Goal: Task Accomplishment & Management: Manage account settings

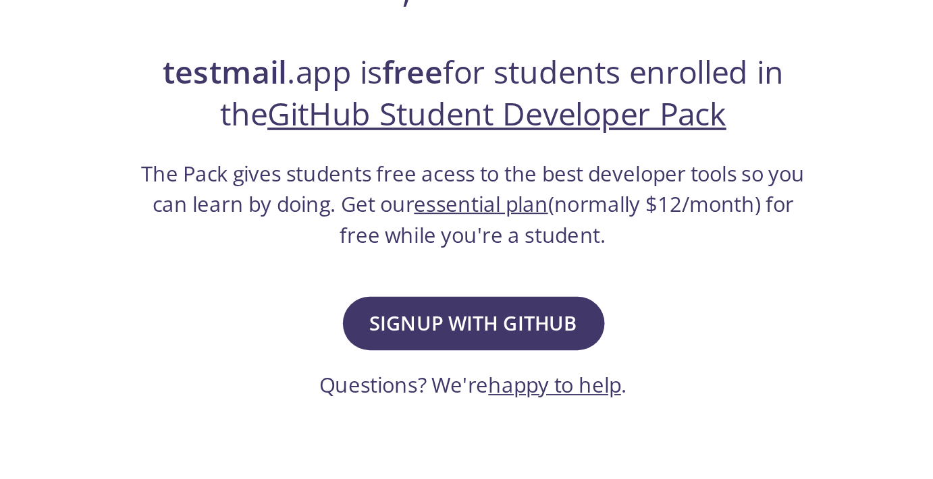
scroll to position [57, 0]
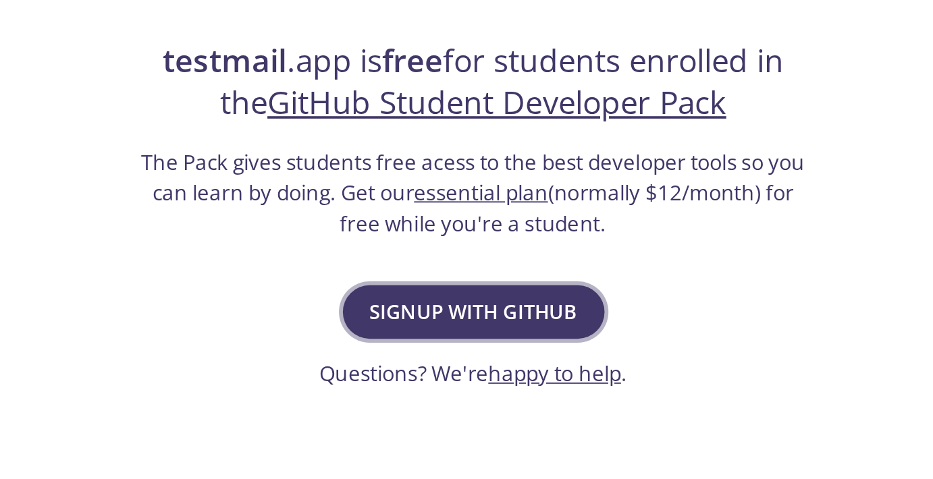
click at [497, 382] on span "Signup with GitHub" at bounding box center [466, 386] width 115 height 19
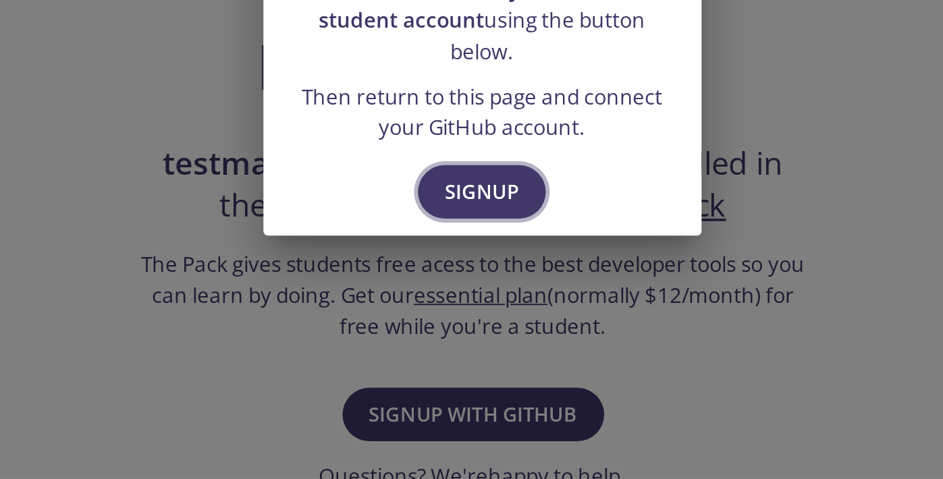
click at [486, 313] on span "Signup" at bounding box center [471, 320] width 41 height 19
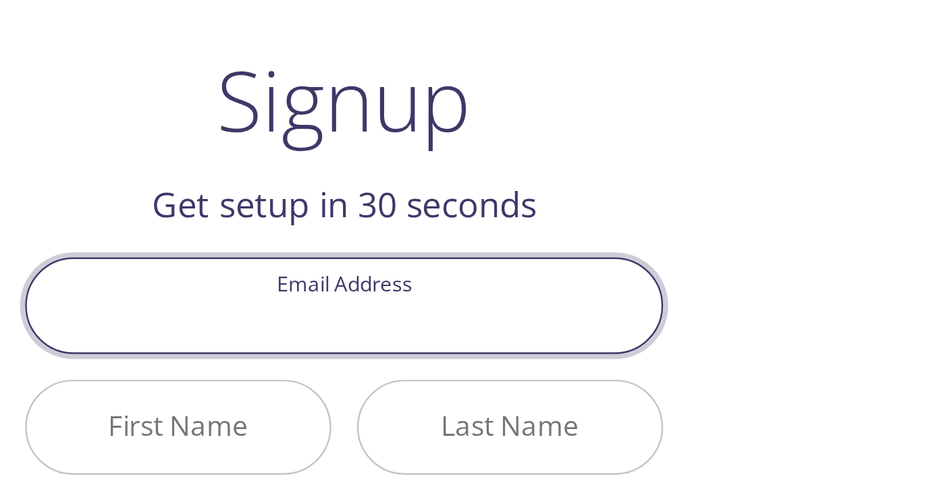
click at [438, 211] on input "Email Address" at bounding box center [467, 206] width 266 height 38
click at [418, 207] on input "Email Address" at bounding box center [467, 206] width 266 height 38
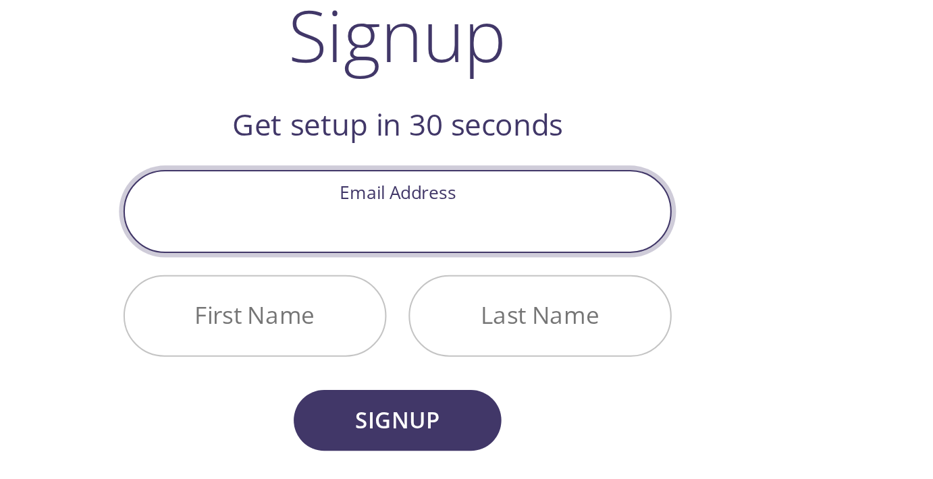
scroll to position [30, 0]
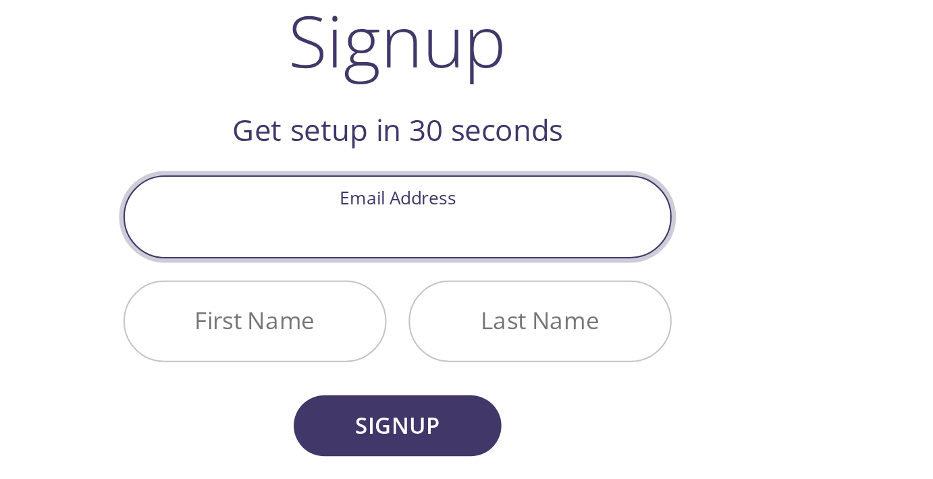
click at [549, 176] on input "Email Address" at bounding box center [467, 176] width 266 height 38
type input "70169217@student.uol.edu.pk"
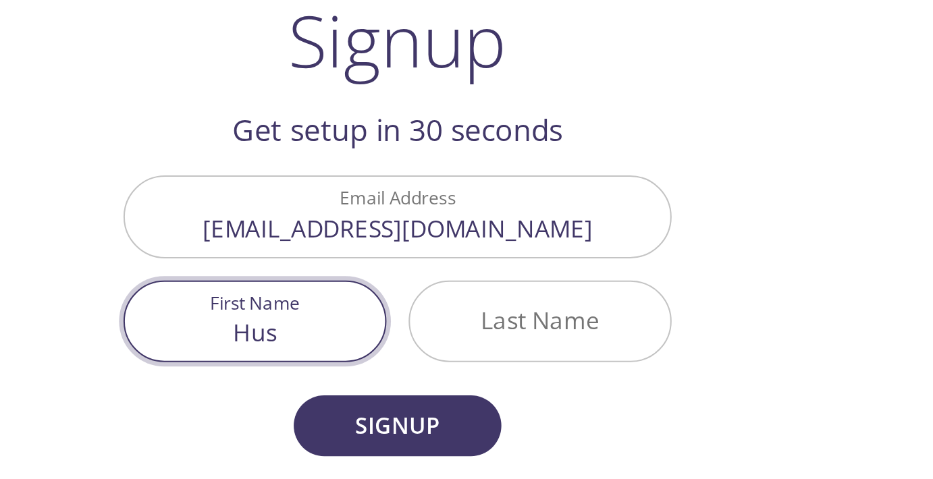
type input "Hussain"
type input "Ahmad"
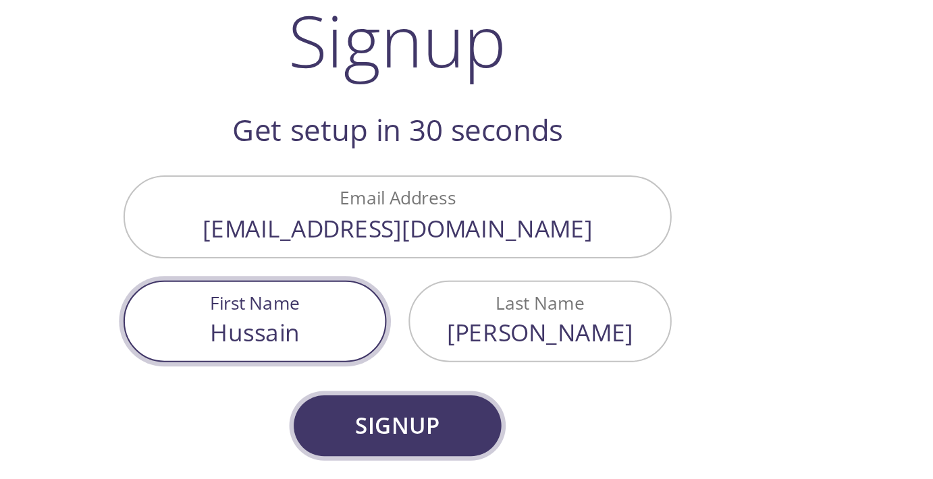
click at [501, 283] on span "Signup" at bounding box center [467, 278] width 72 height 19
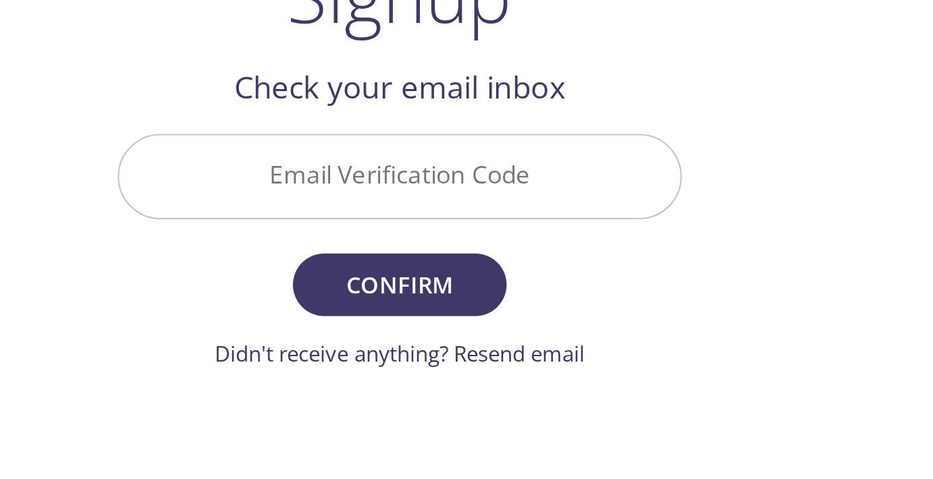
scroll to position [1, 0]
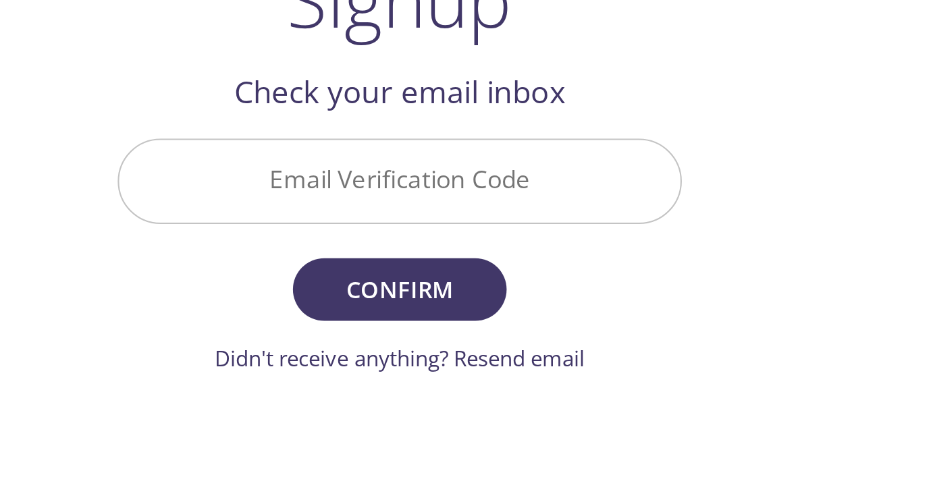
click at [508, 209] on input "Email Verification Code" at bounding box center [467, 205] width 266 height 38
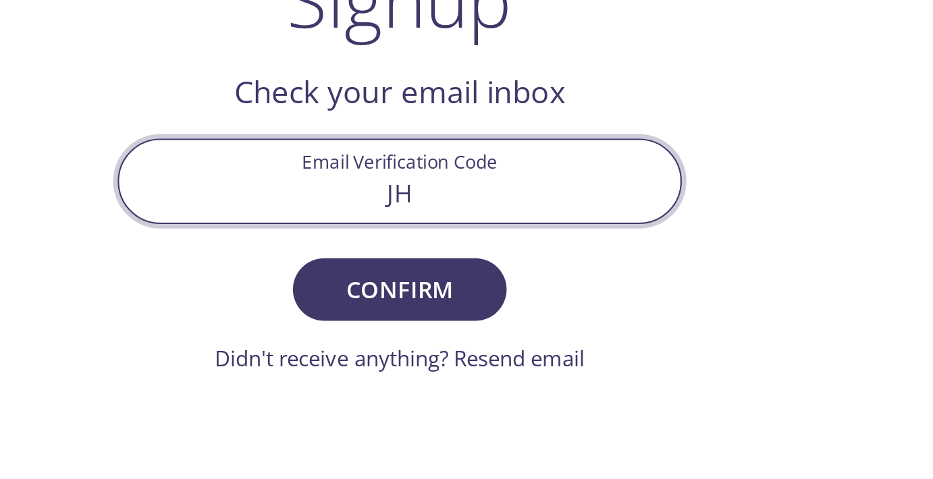
type input "J"
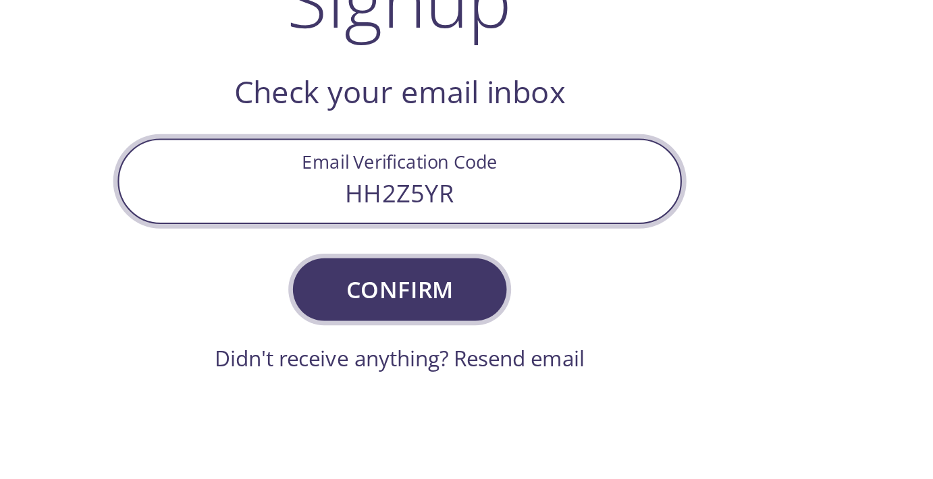
type input "HH2Z5YR"
click at [505, 262] on button "Confirm" at bounding box center [466, 257] width 101 height 30
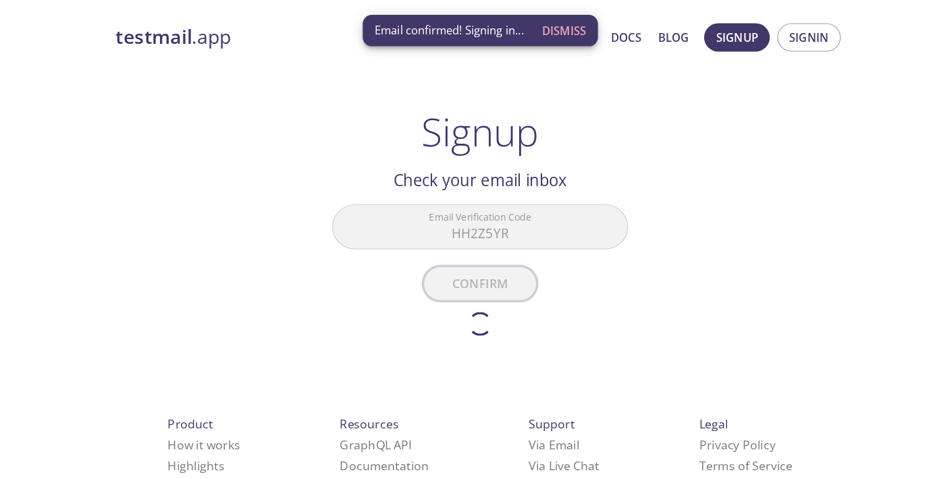
scroll to position [0, 0]
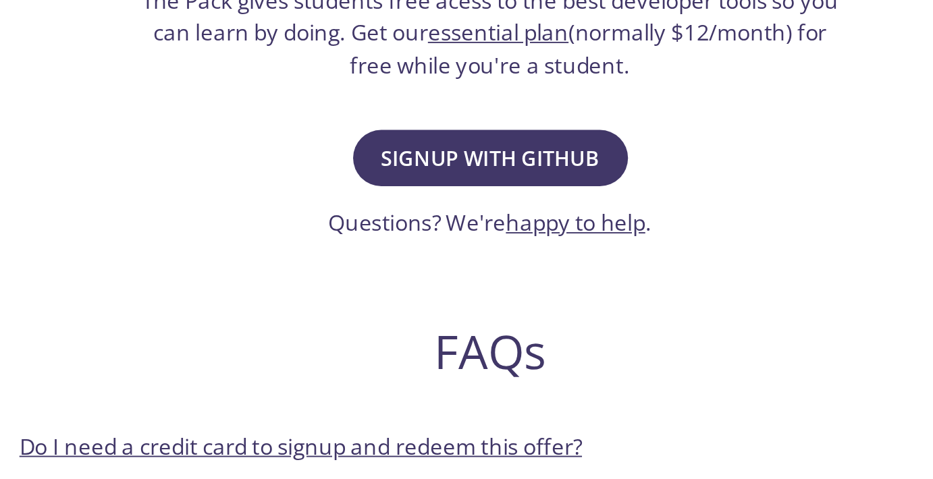
scroll to position [134, 0]
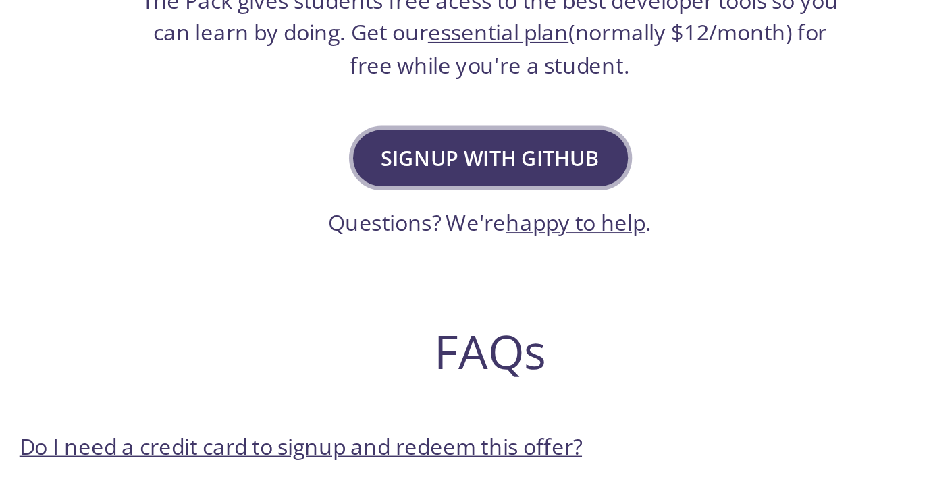
click at [522, 309] on span "Signup with GitHub" at bounding box center [466, 309] width 115 height 19
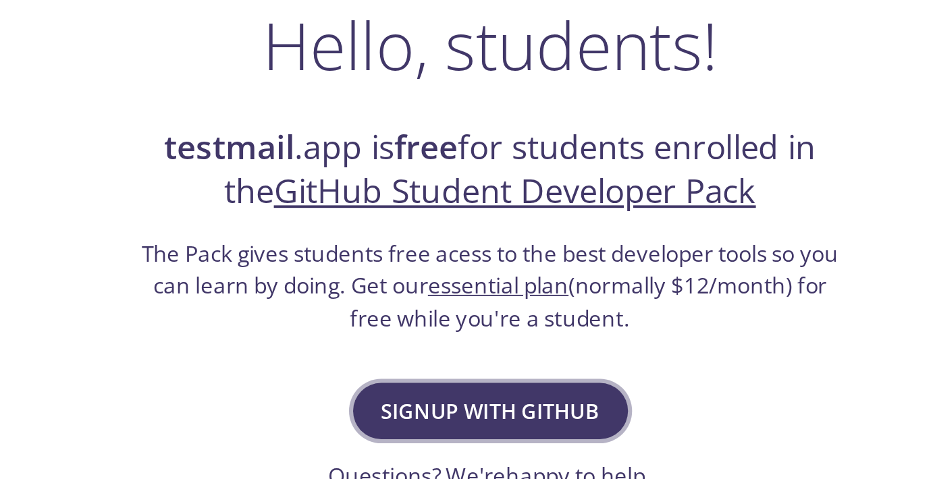
scroll to position [4, 0]
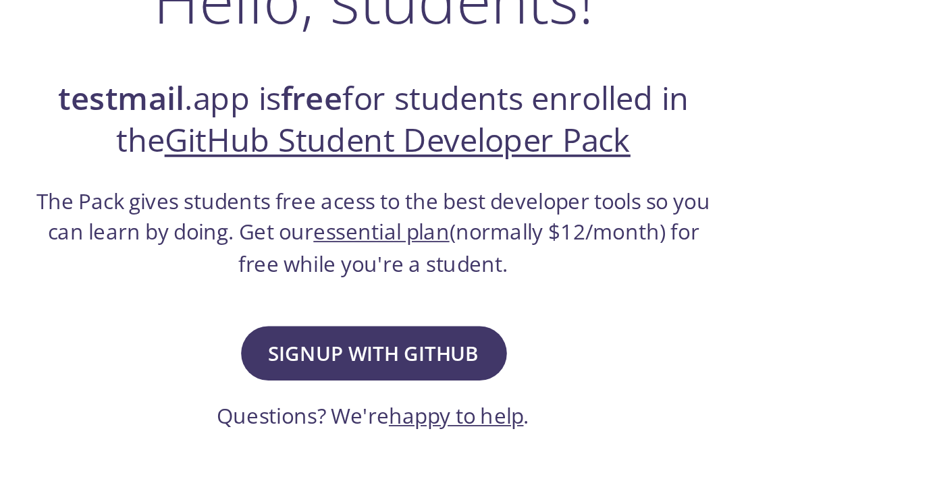
scroll to position [33, 0]
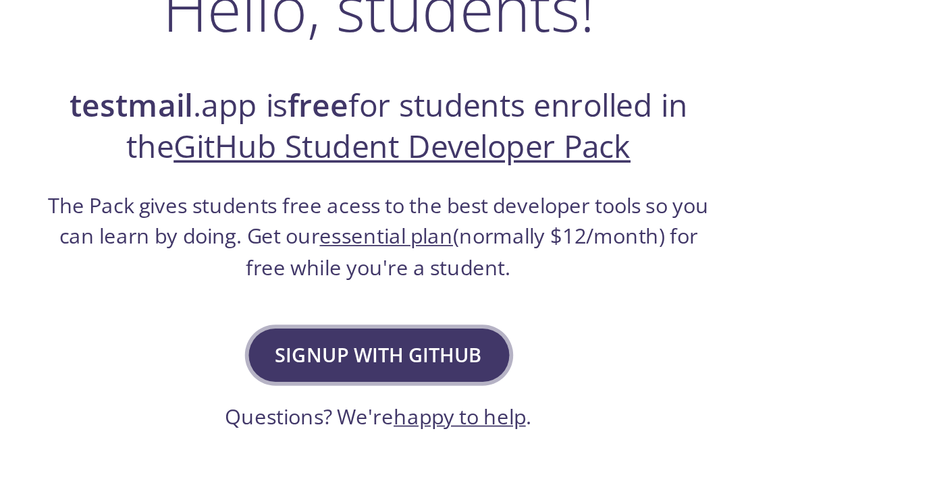
click at [511, 398] on button "Signup with GitHub" at bounding box center [466, 411] width 145 height 30
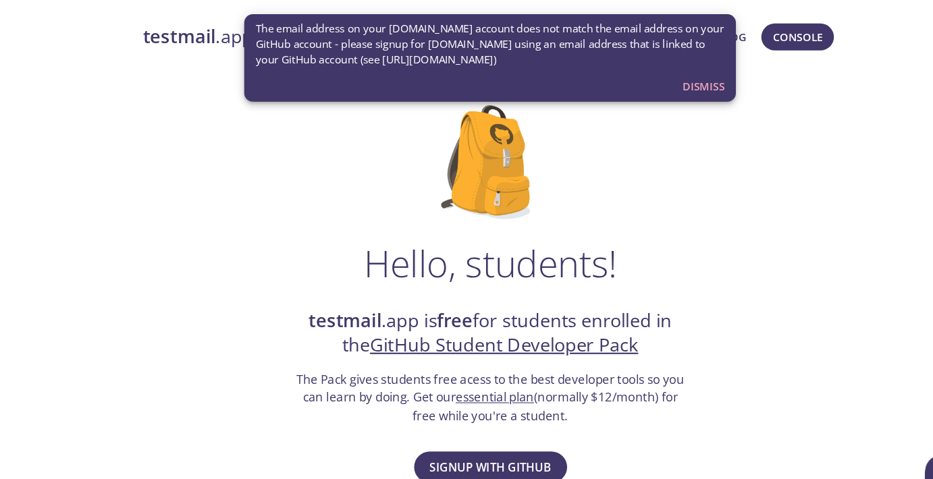
click at [667, 86] on span "Dismiss" at bounding box center [670, 82] width 40 height 18
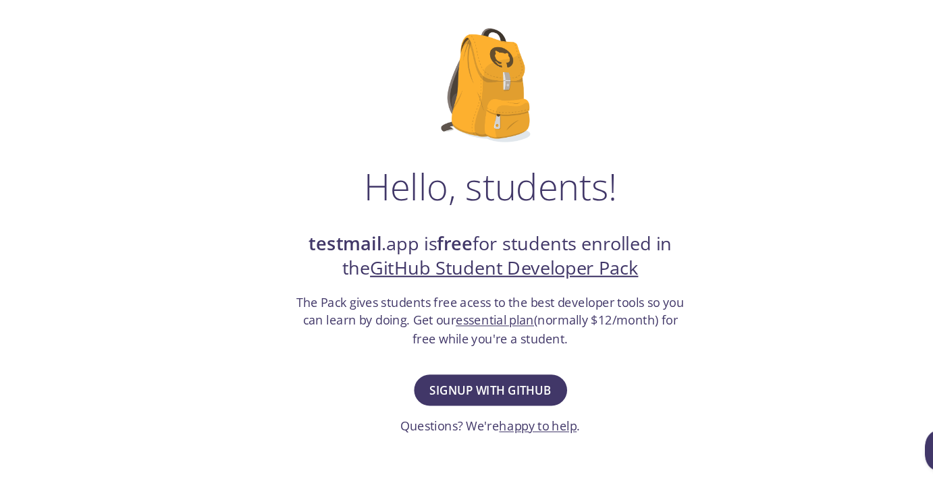
scroll to position [51, 0]
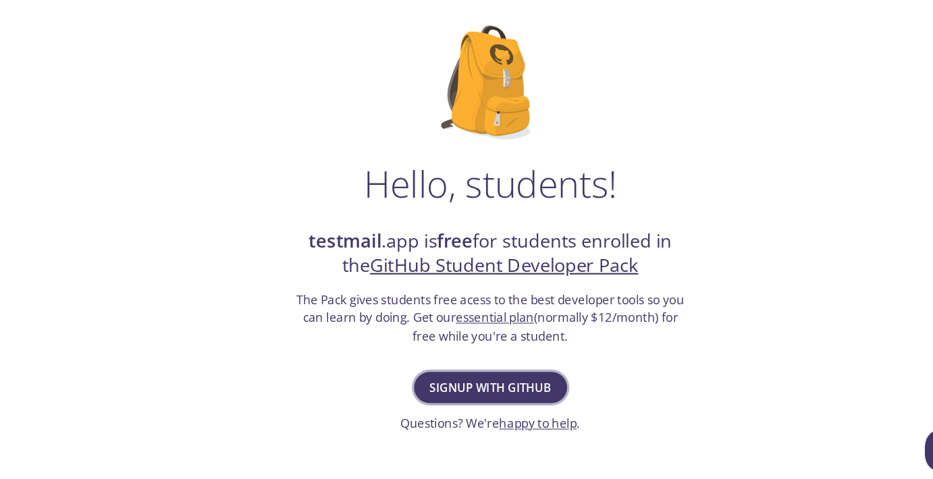
click at [467, 388] on span "Signup with GitHub" at bounding box center [466, 392] width 115 height 19
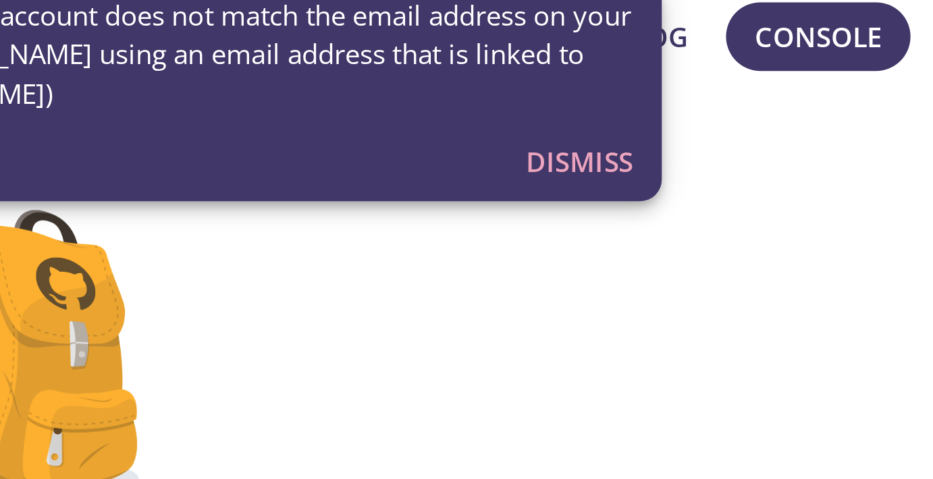
click at [671, 80] on span "Dismiss" at bounding box center [670, 82] width 40 height 18
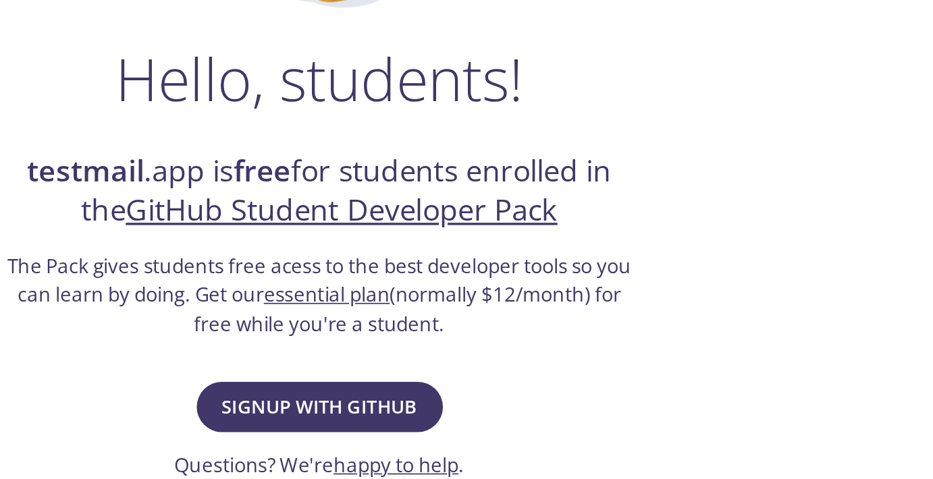
scroll to position [11, 0]
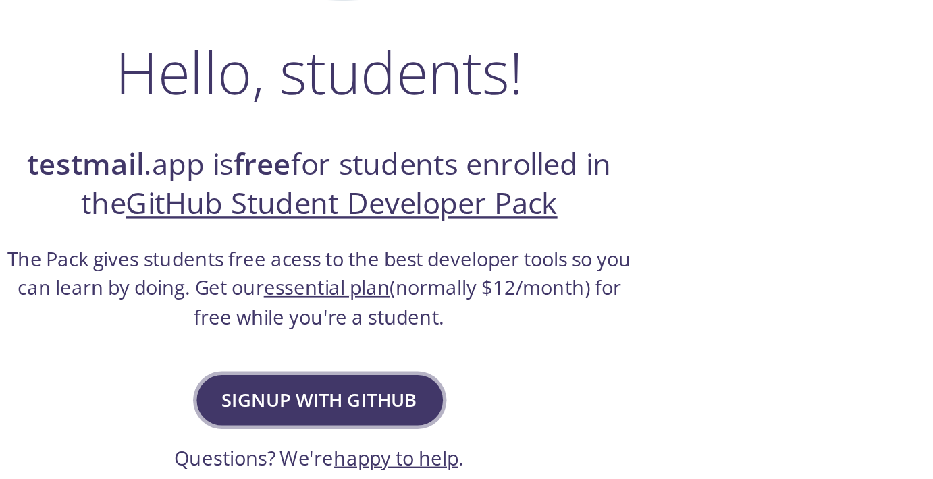
click at [509, 435] on span "Signup with GitHub" at bounding box center [466, 432] width 115 height 19
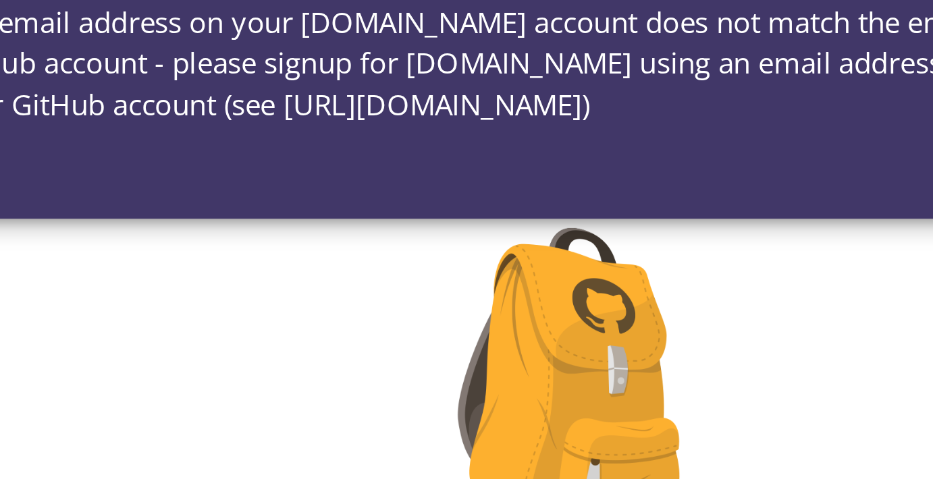
click at [429, 82] on div "The email address on your testmail.app account does not match the email address…" at bounding box center [467, 55] width 467 height 83
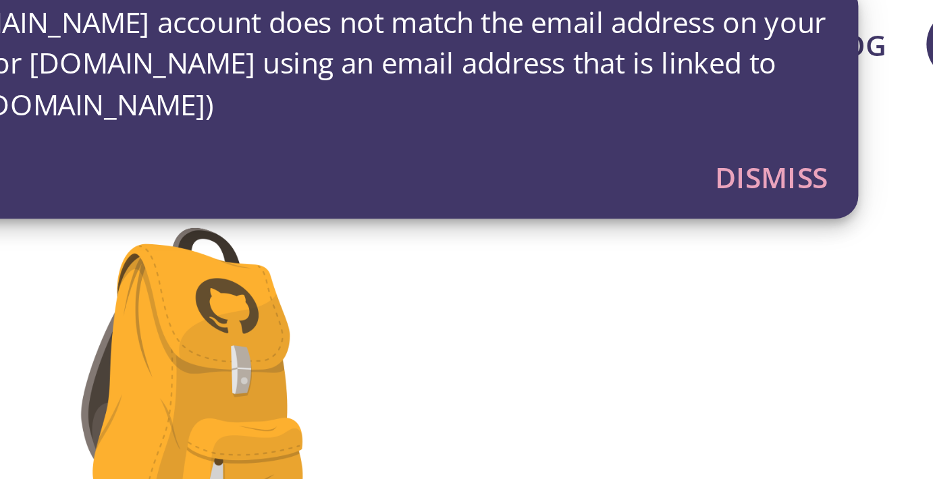
click at [662, 79] on span "Dismiss" at bounding box center [670, 82] width 40 height 18
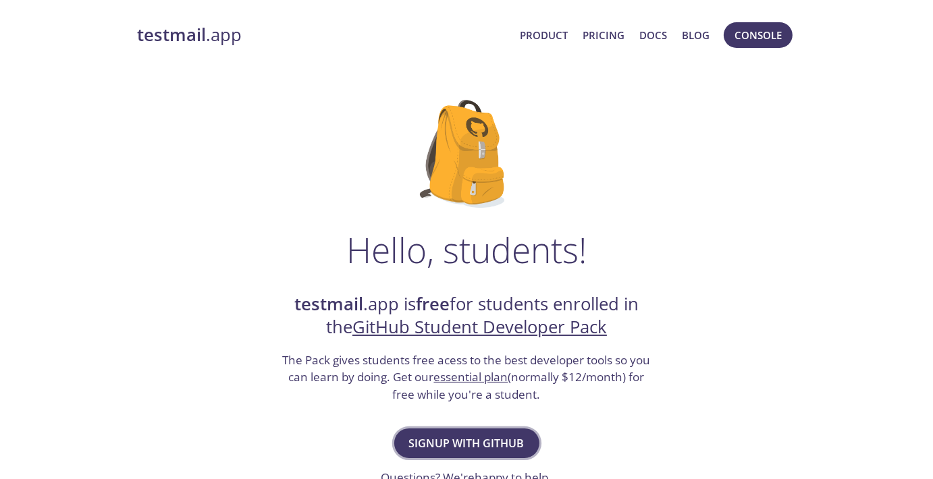
click at [514, 438] on span "Signup with GitHub" at bounding box center [466, 443] width 115 height 19
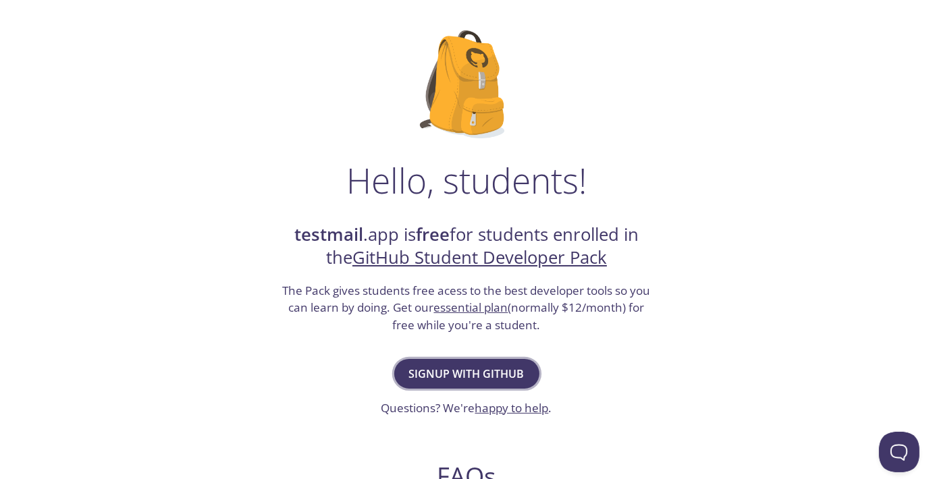
scroll to position [70, 0]
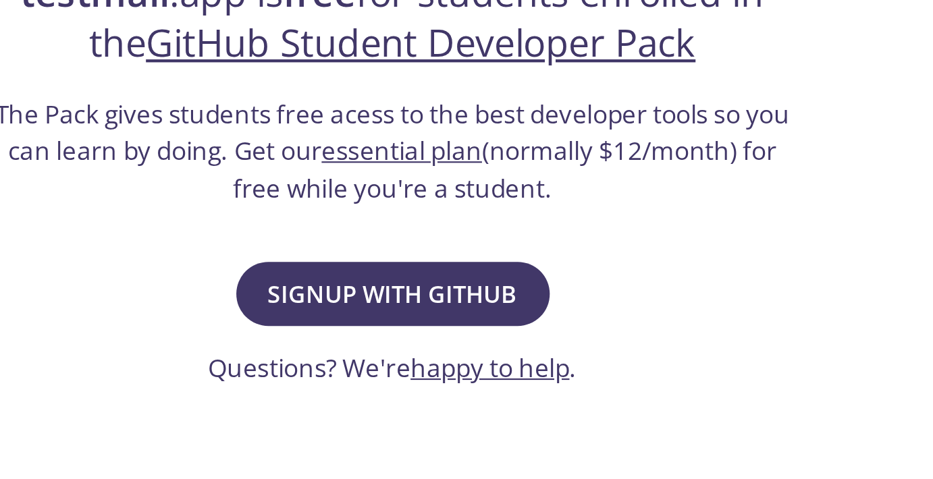
scroll to position [53, 0]
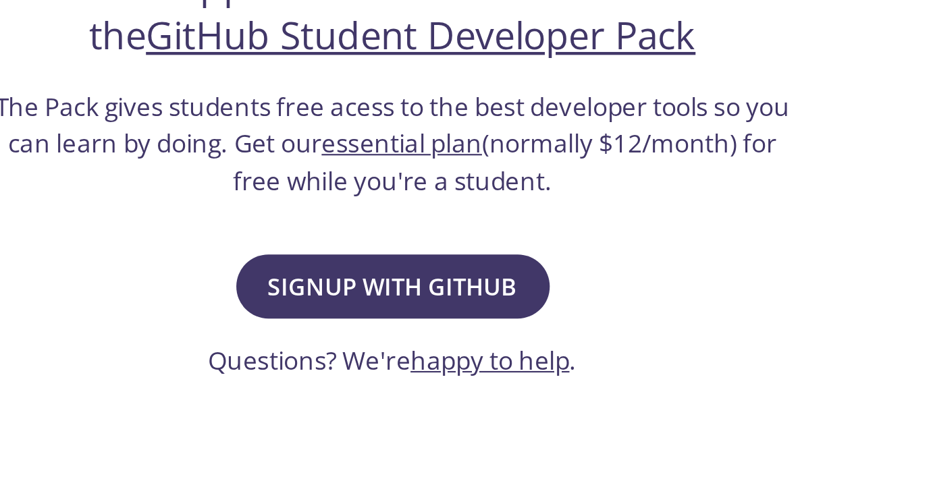
click at [542, 430] on link "happy to help" at bounding box center [512, 425] width 74 height 16
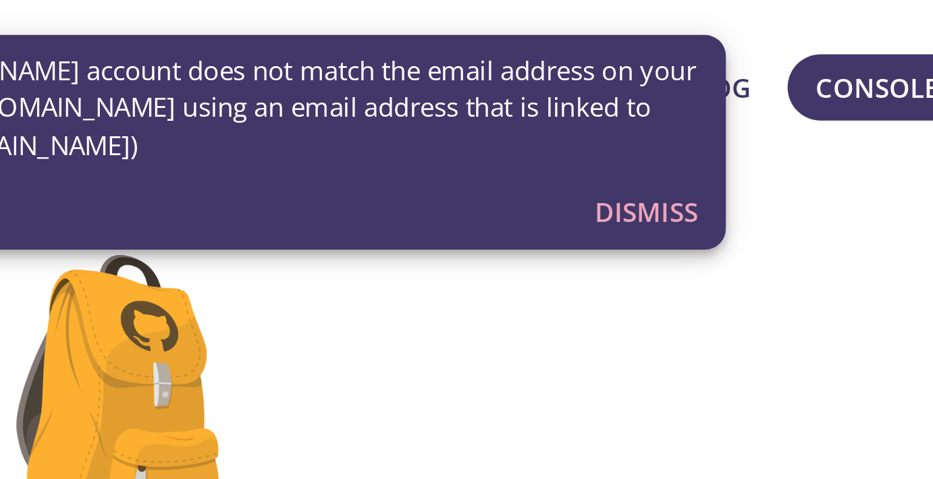
scroll to position [0, 0]
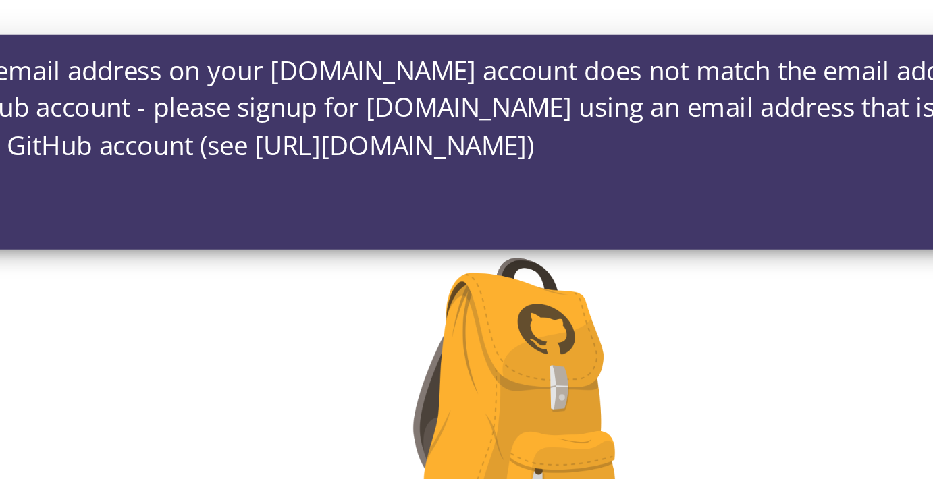
click at [481, 61] on span "The email address on your [DOMAIN_NAME] account does not match the email addres…" at bounding box center [466, 41] width 445 height 43
click at [486, 56] on span "The email address on your [DOMAIN_NAME] account does not match the email addres…" at bounding box center [466, 41] width 445 height 43
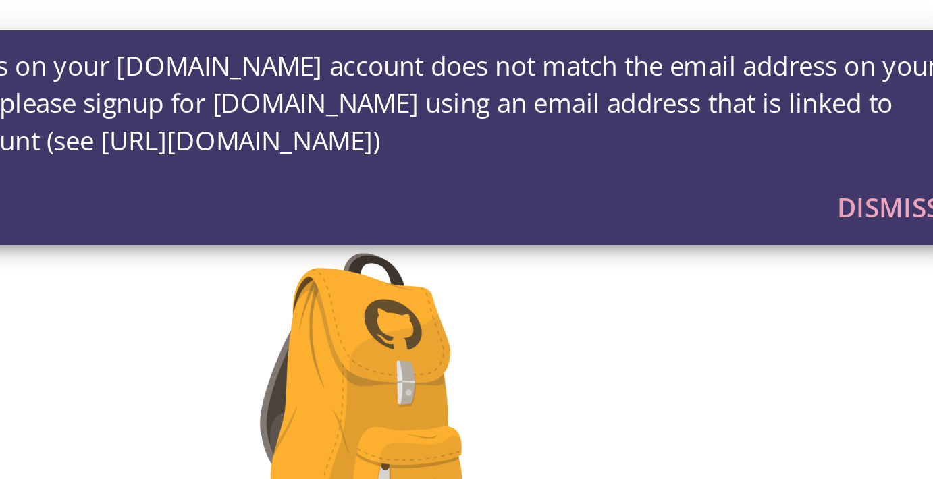
click at [651, 86] on span "Dismiss" at bounding box center [670, 82] width 40 height 18
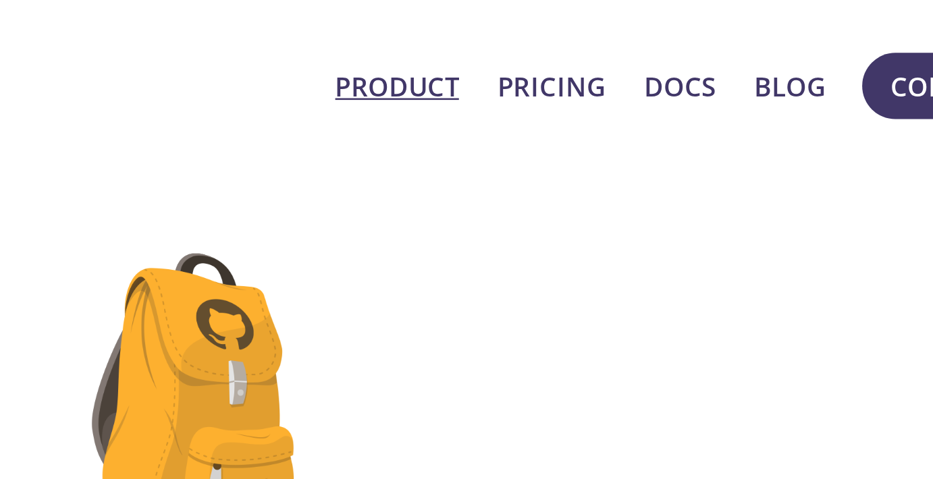
click at [567, 34] on link "Product" at bounding box center [544, 35] width 48 height 18
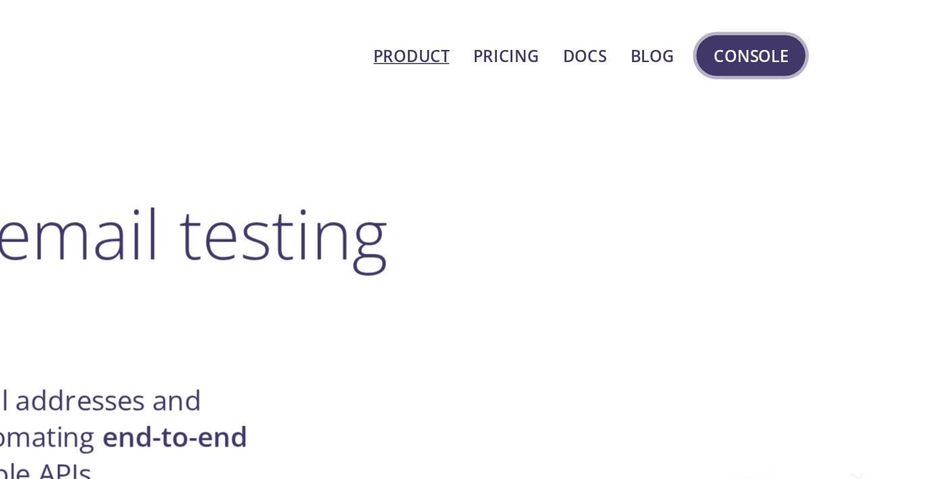
click at [756, 41] on span "Console" at bounding box center [758, 35] width 47 height 18
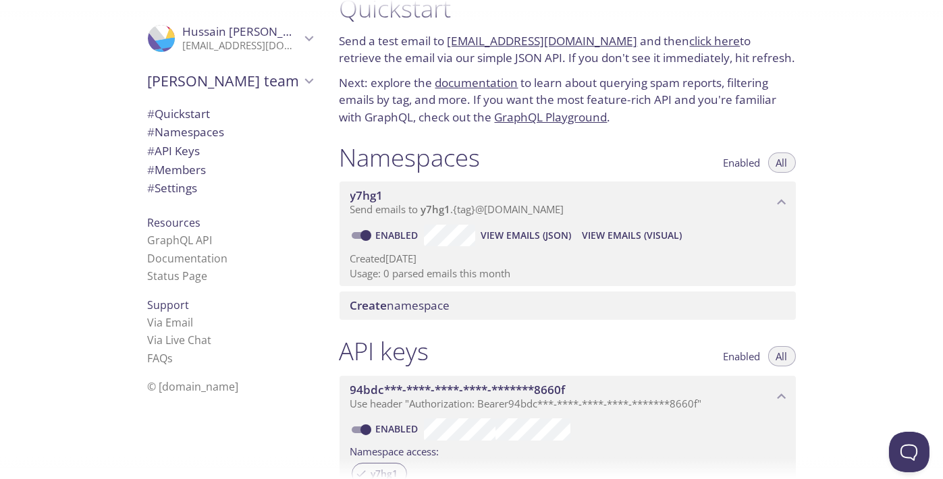
scroll to position [25, 0]
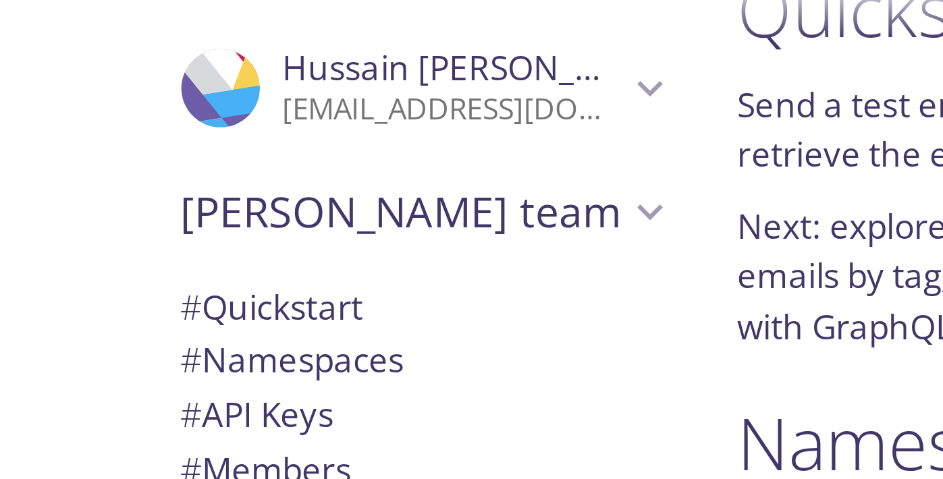
click at [229, 38] on span "[PERSON_NAME]" at bounding box center [252, 32] width 138 height 16
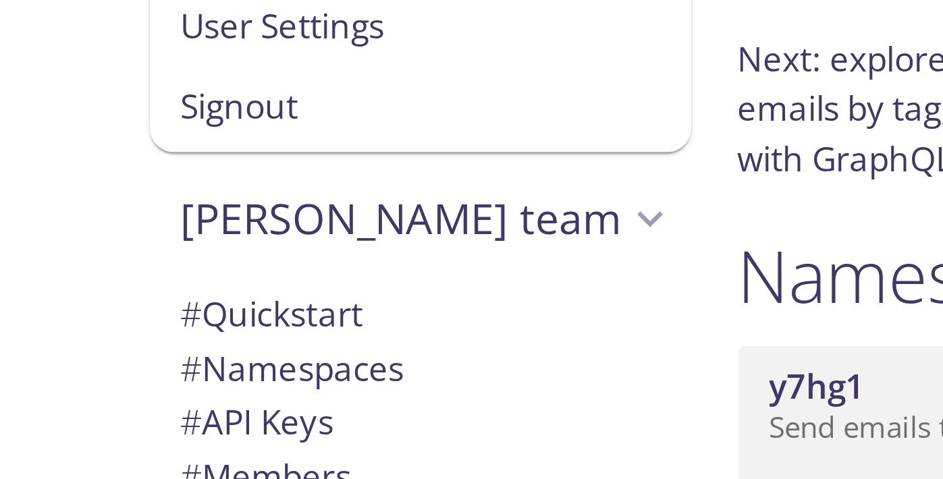
click at [106, 98] on div ".cls-1 { fill: #6d5ca8; } .cls-2 { fill: #3fc191; } .cls-3 { fill: #3b4752; } .…" at bounding box center [164, 239] width 329 height 479
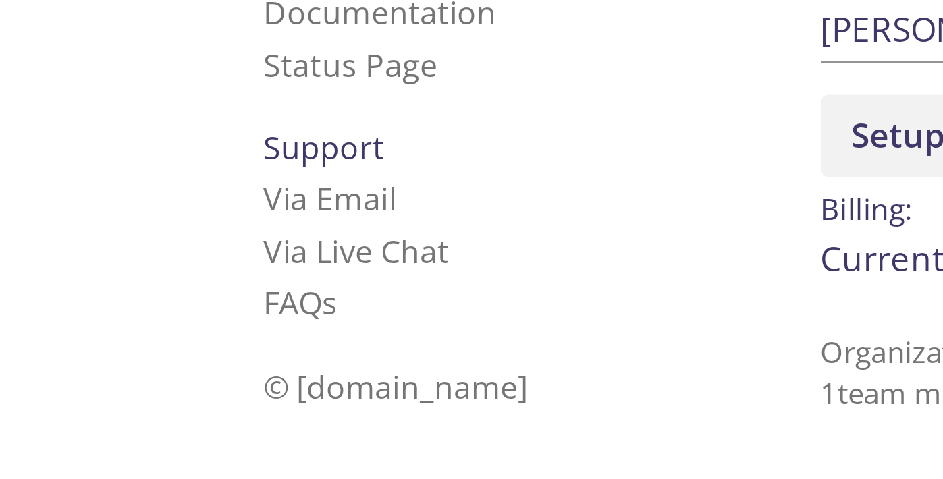
scroll to position [0, 0]
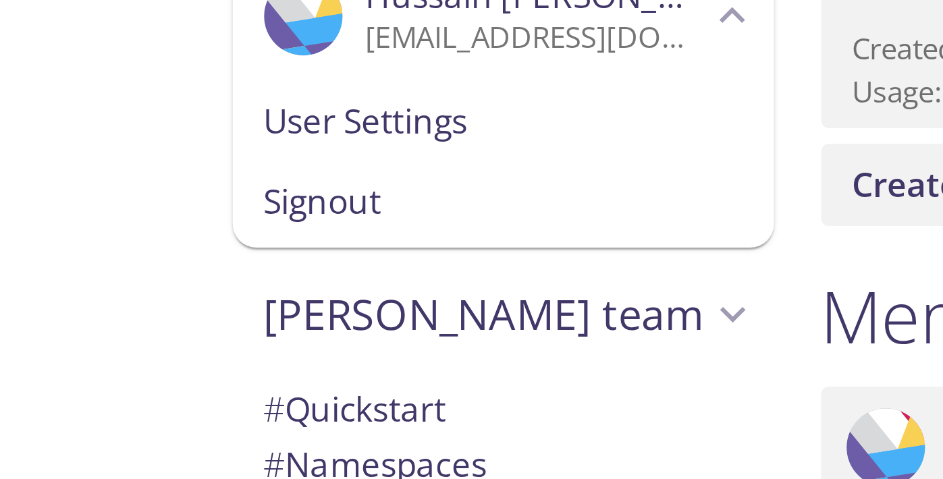
click at [167, 146] on span "[PERSON_NAME] team" at bounding box center [224, 141] width 153 height 19
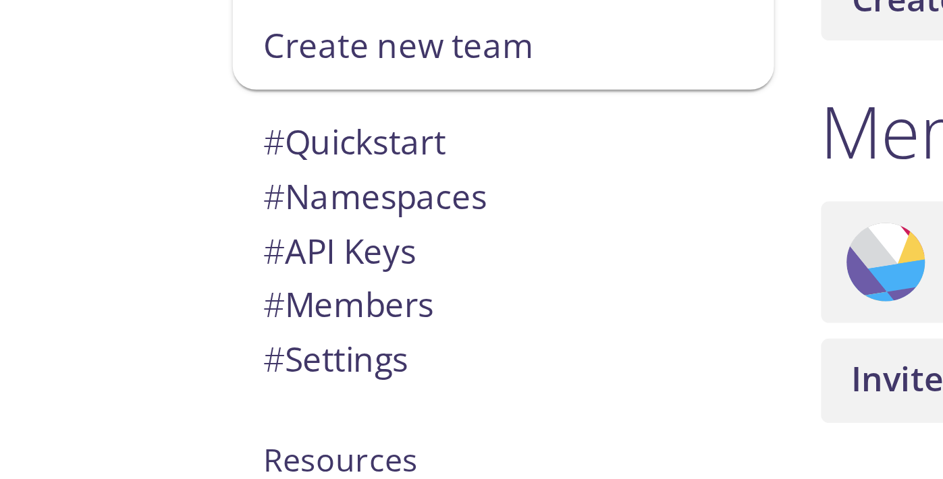
click at [174, 138] on span "# Quickstart" at bounding box center [179, 146] width 63 height 16
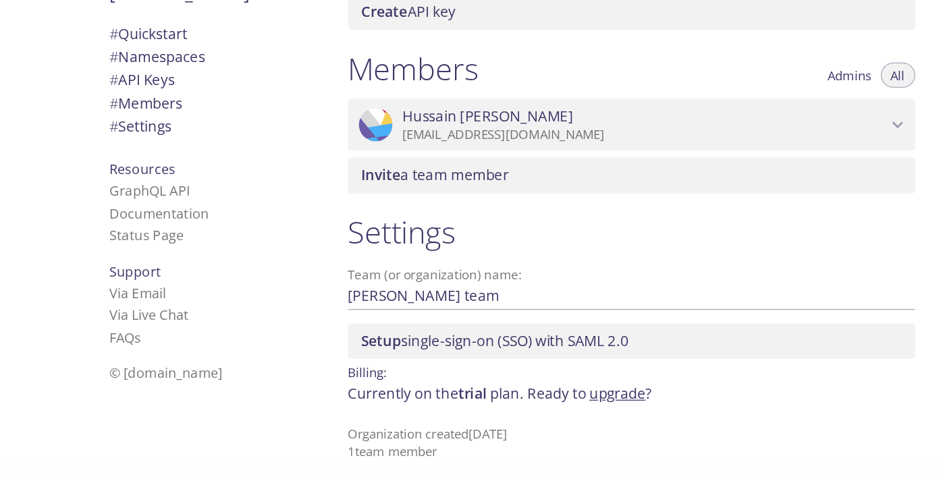
scroll to position [480, 0]
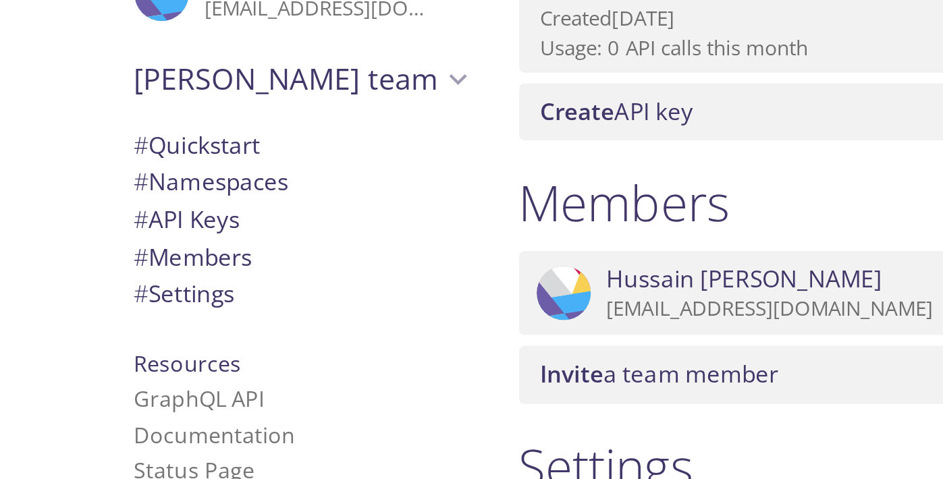
click at [189, 130] on span "# Namespaces" at bounding box center [186, 132] width 77 height 16
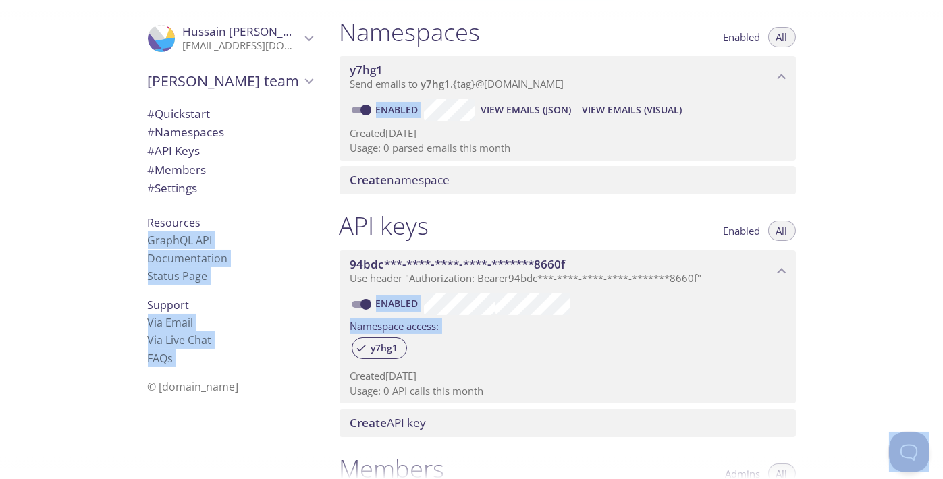
click at [677, 186] on span "Create namespace" at bounding box center [570, 180] width 440 height 15
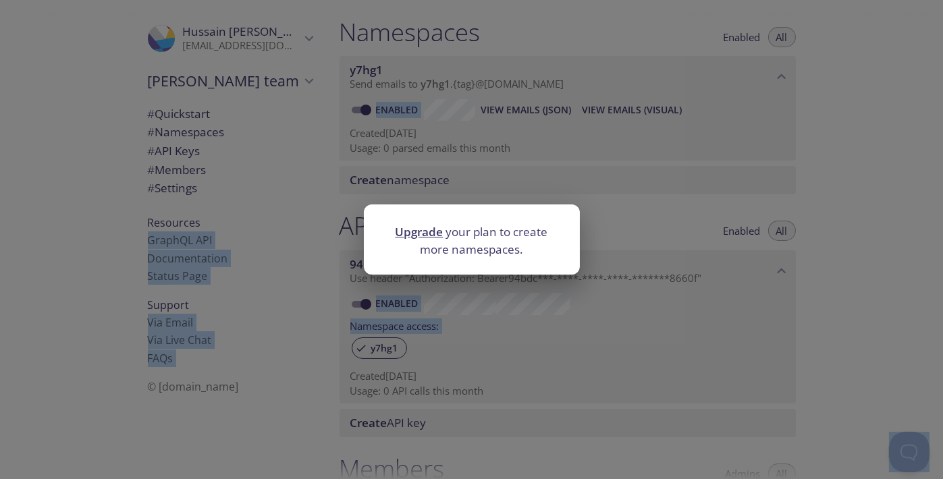
click at [666, 208] on div "Upgrade your plan to create more namespaces." at bounding box center [471, 239] width 943 height 479
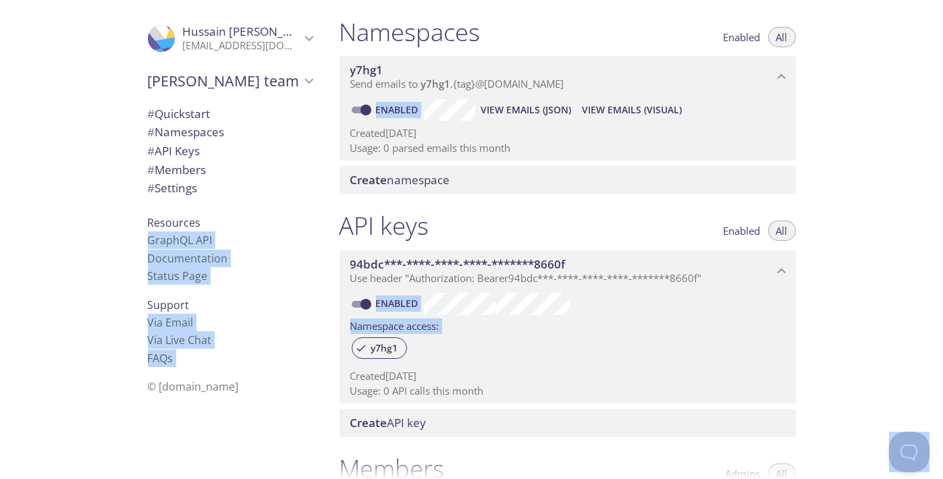
click at [716, 223] on div "Enabled All" at bounding box center [756, 231] width 80 height 20
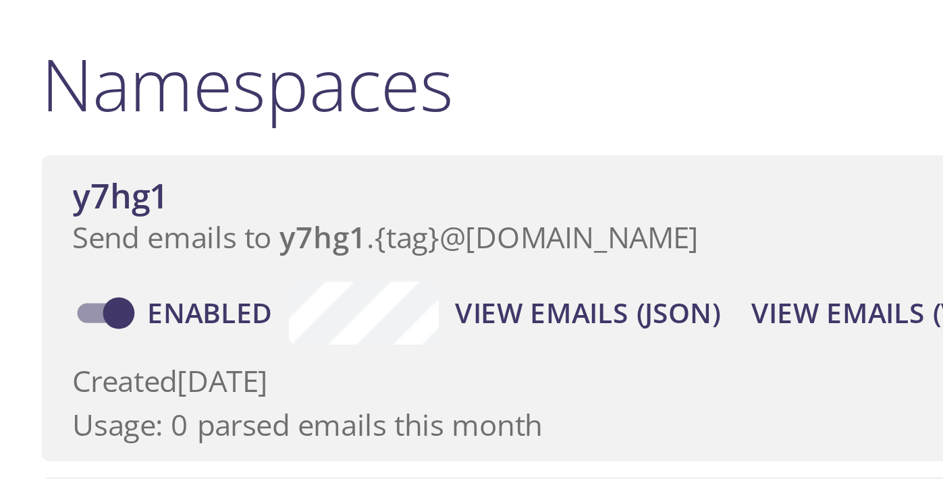
scroll to position [44, 0]
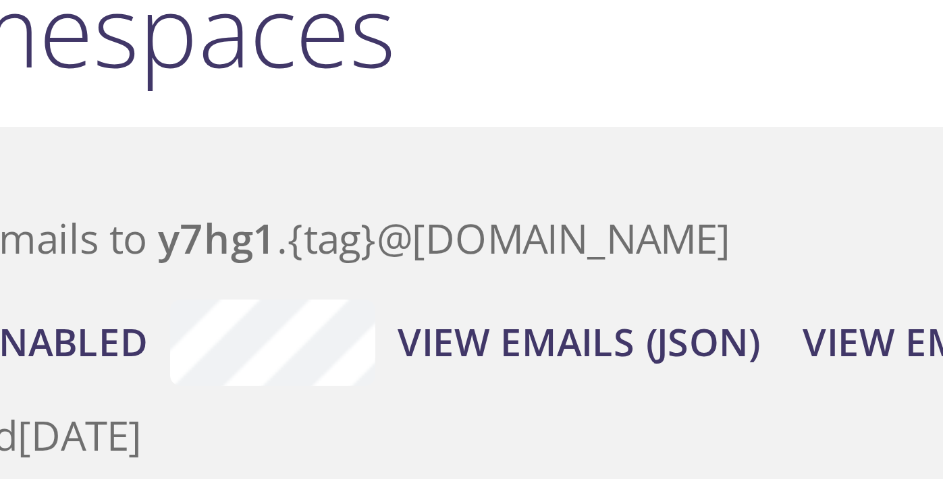
click at [530, 230] on button "View Emails (JSON)" at bounding box center [525, 220] width 101 height 22
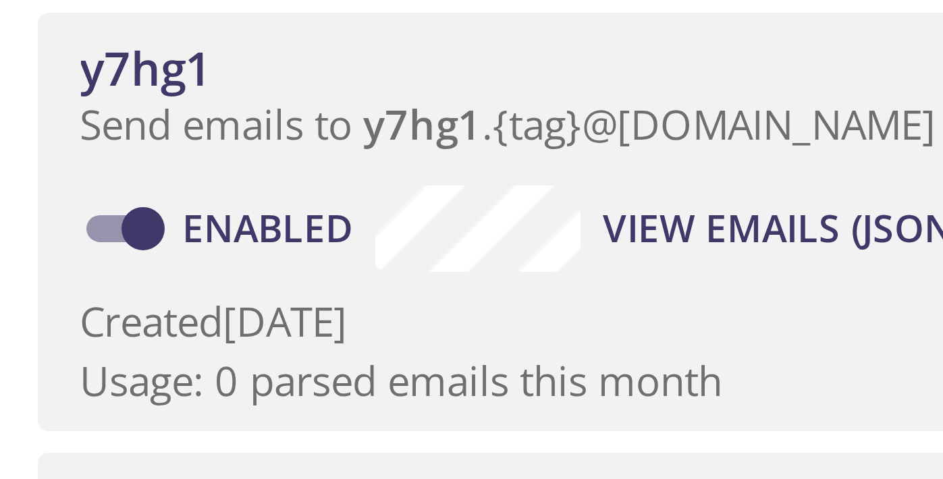
scroll to position [78, 0]
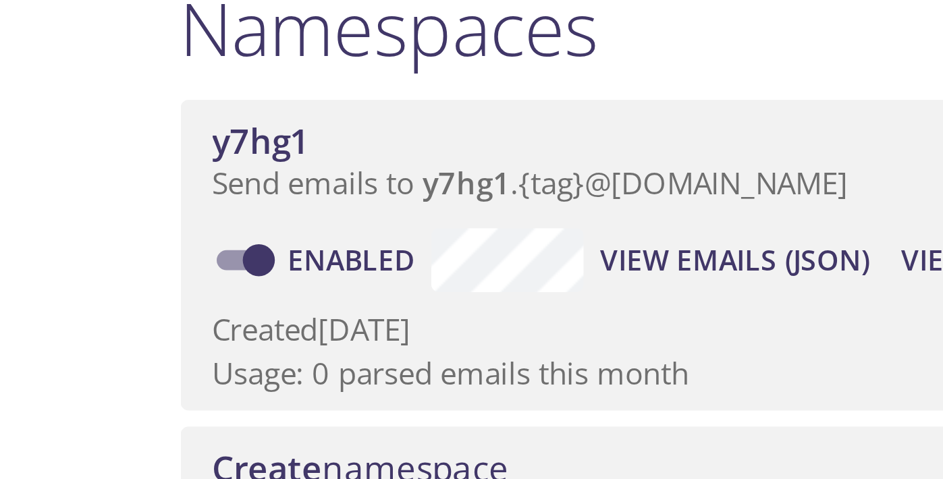
click at [506, 182] on span "View Emails (JSON)" at bounding box center [526, 186] width 90 height 16
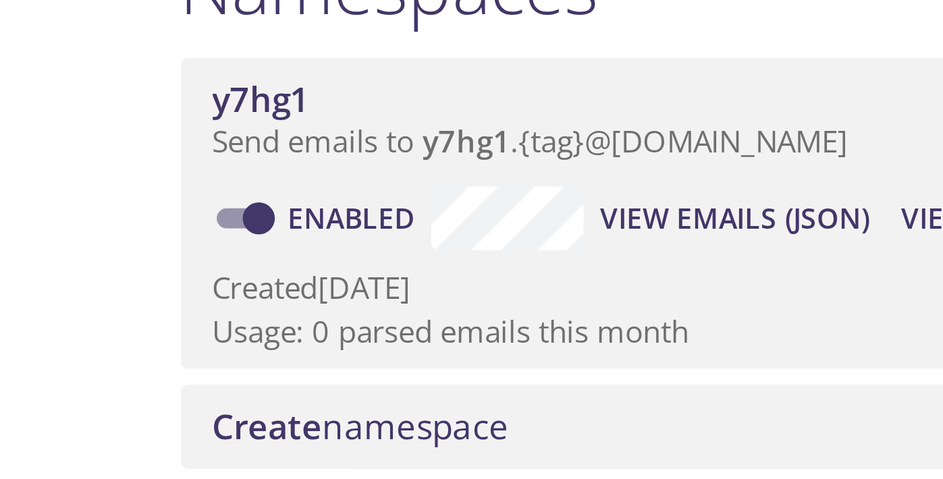
scroll to position [93, 0]
click at [365, 171] on input "Enabled" at bounding box center [366, 171] width 49 height 16
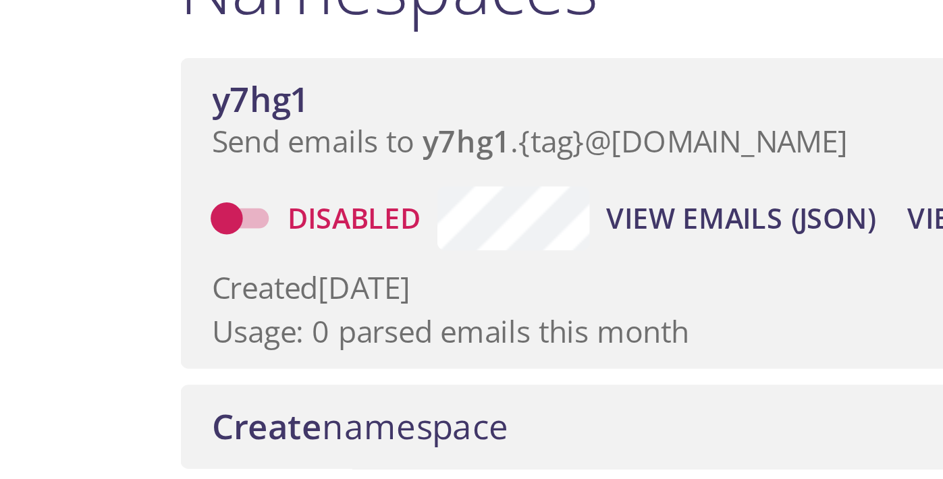
click at [359, 172] on input "Disabled" at bounding box center [355, 171] width 49 height 16
checkbox input "true"
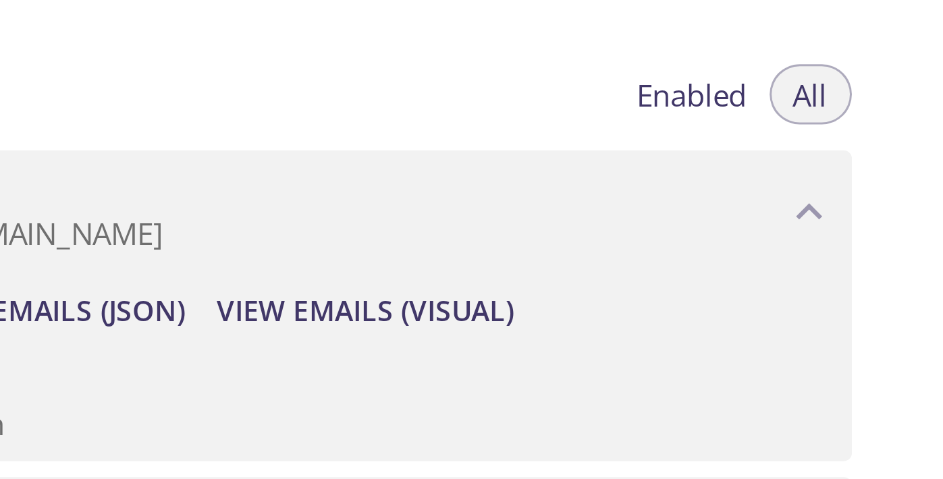
scroll to position [61, 0]
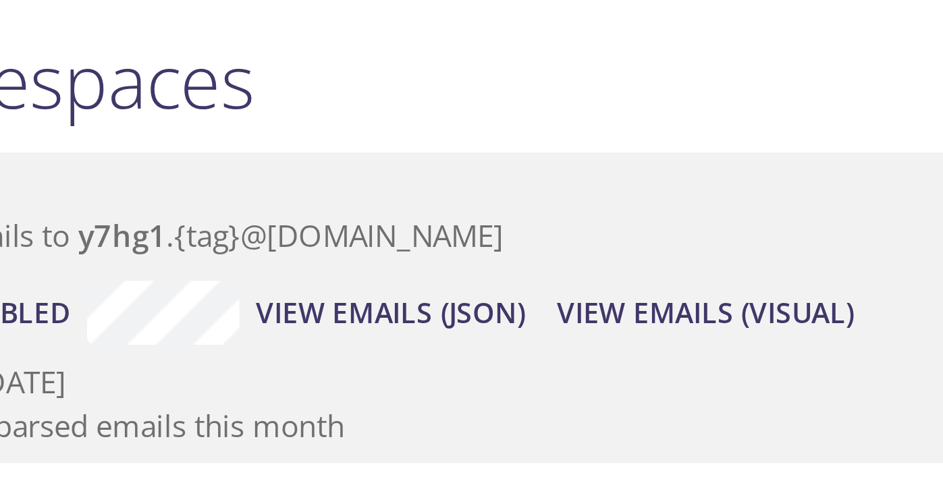
click at [546, 203] on span "View Emails (JSON)" at bounding box center [526, 203] width 90 height 16
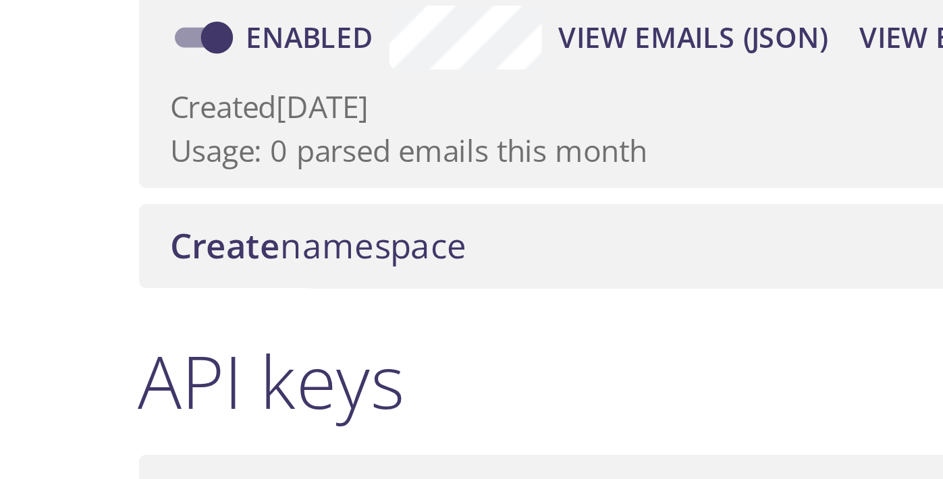
scroll to position [155, 0]
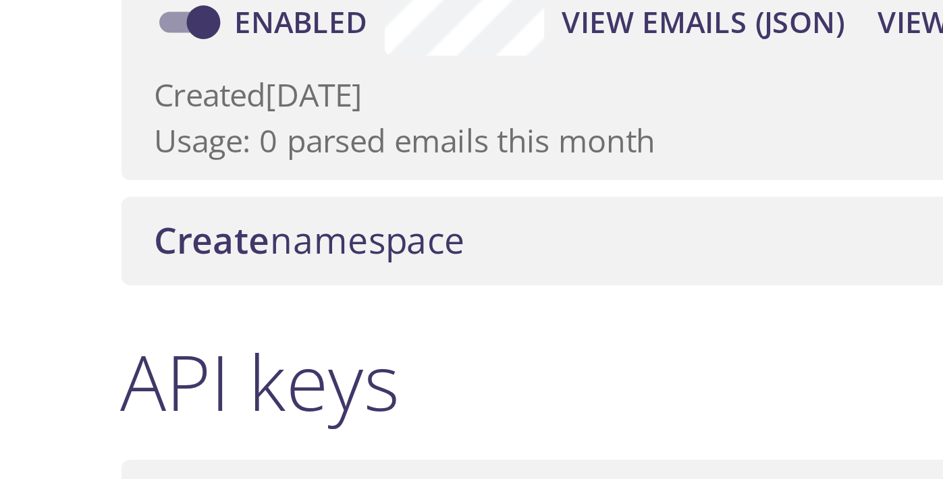
click at [438, 182] on span "Create namespace" at bounding box center [400, 179] width 100 height 16
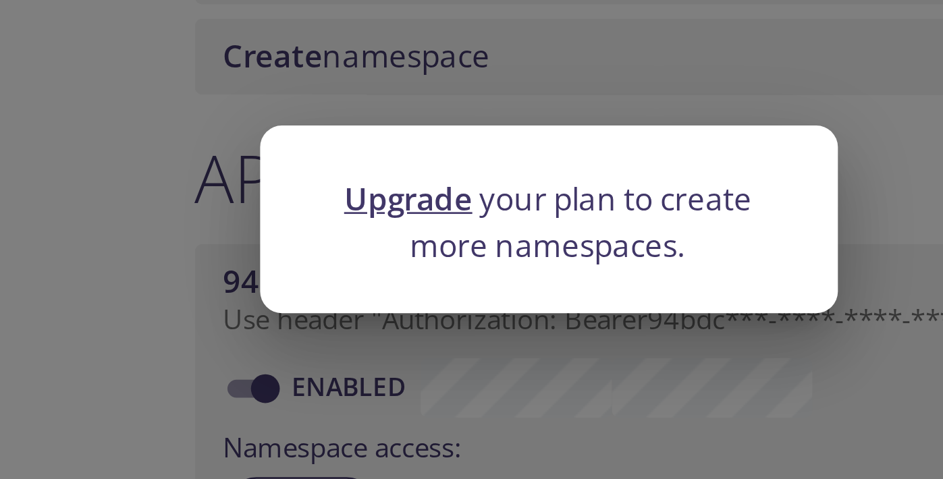
click at [506, 294] on div "Upgrade your plan to create more namespaces." at bounding box center [471, 239] width 943 height 479
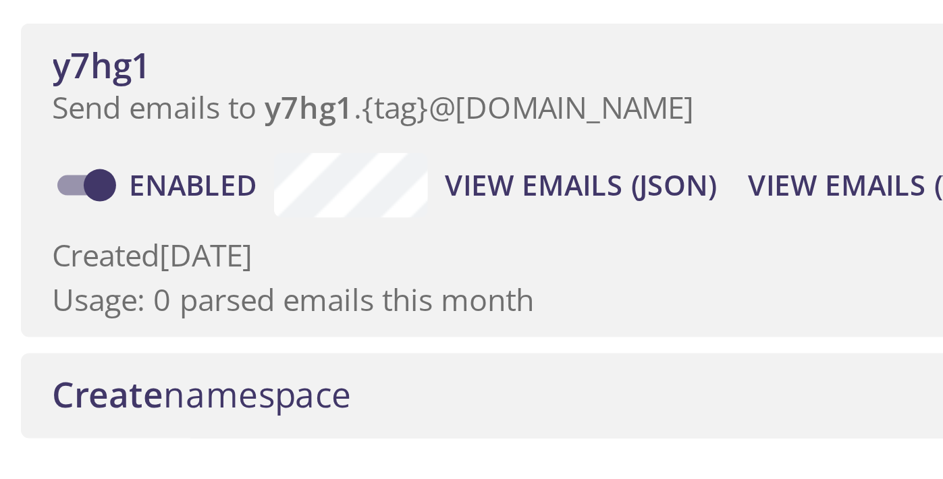
scroll to position [13, 0]
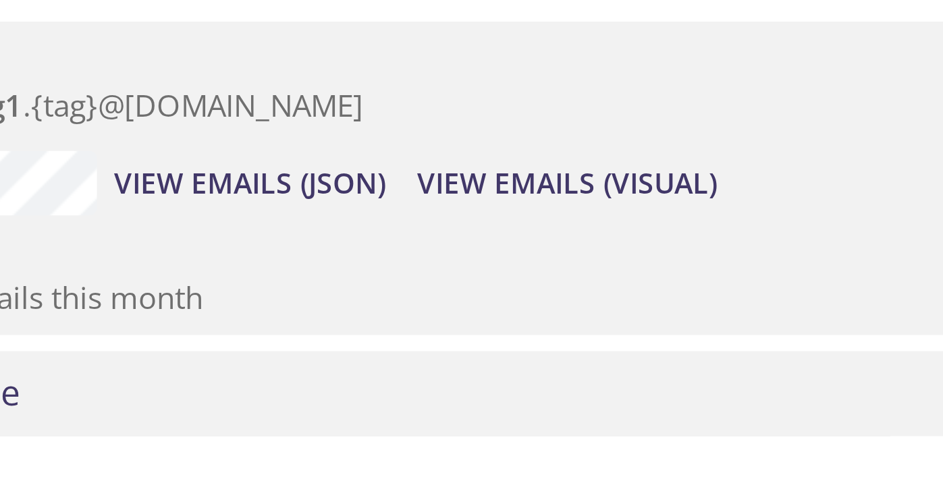
click at [627, 251] on span "View Emails (Visual)" at bounding box center [632, 251] width 100 height 16
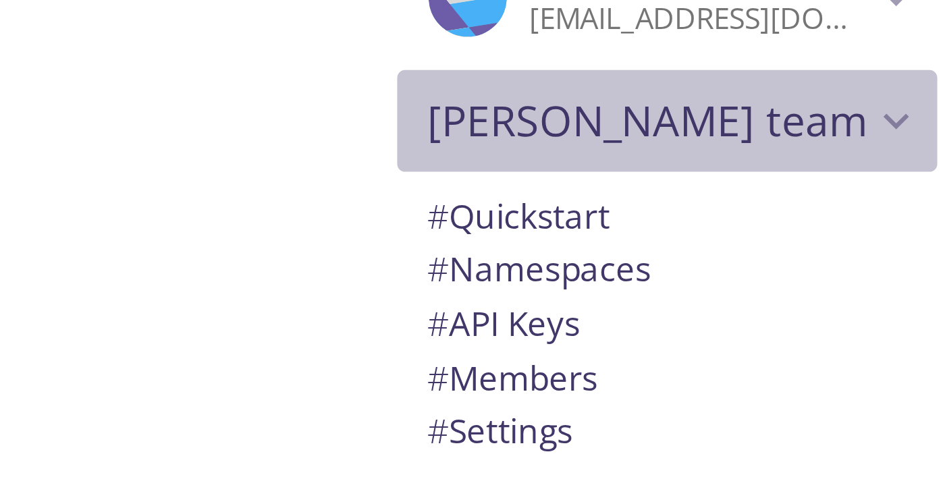
click at [273, 79] on span "[PERSON_NAME] team" at bounding box center [224, 81] width 153 height 19
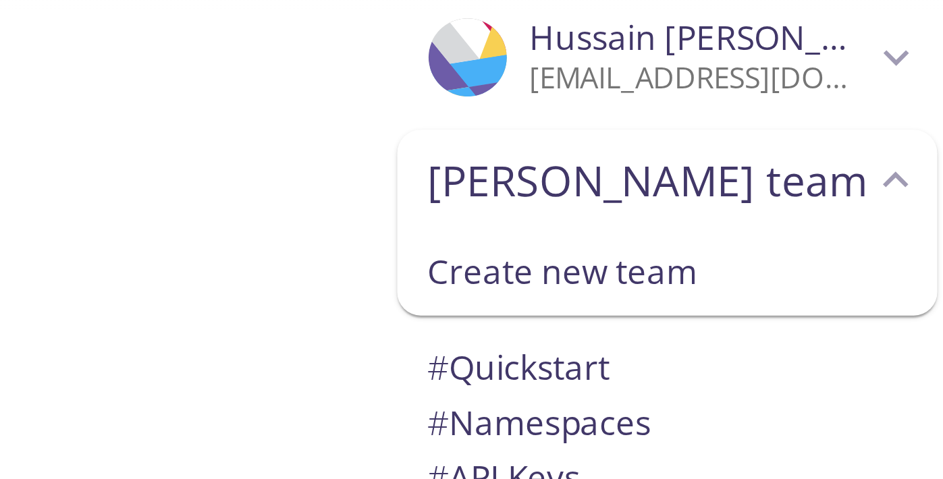
click at [300, 43] on icon "Hussain Ahmad" at bounding box center [309, 39] width 18 height 18
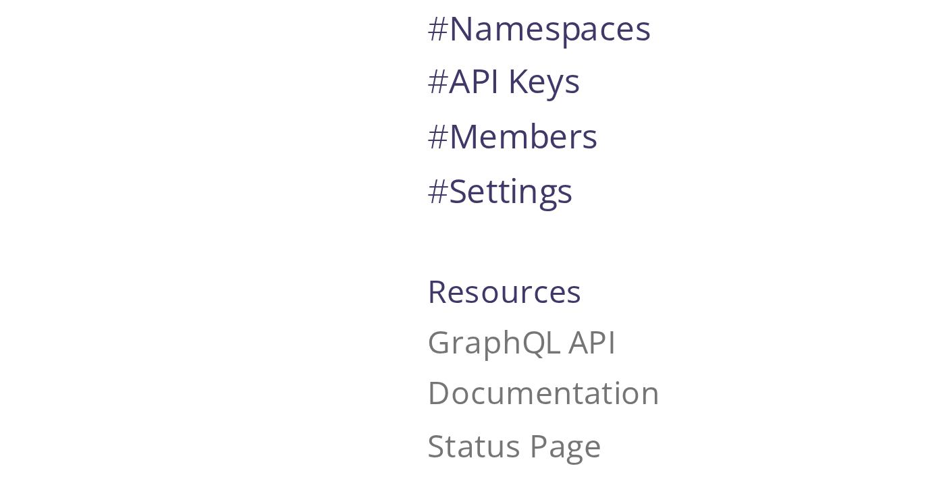
click at [180, 255] on span "# Settings" at bounding box center [173, 249] width 50 height 16
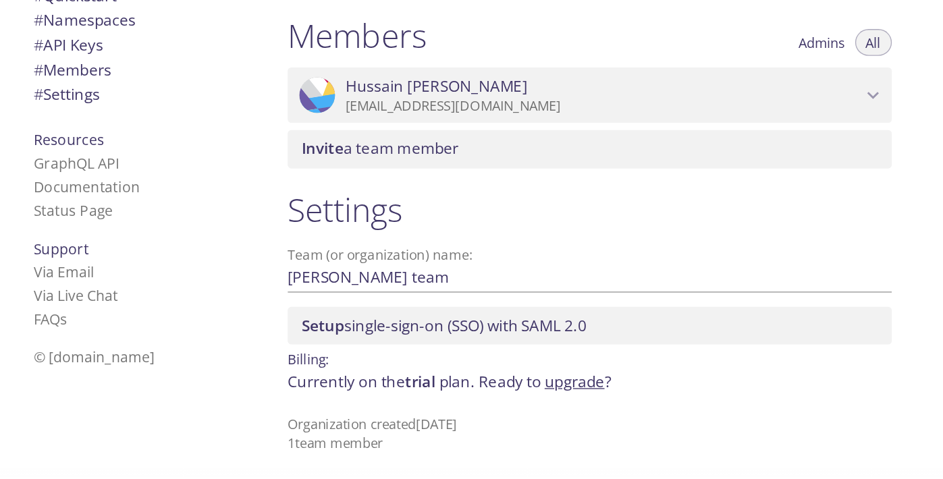
scroll to position [481, 0]
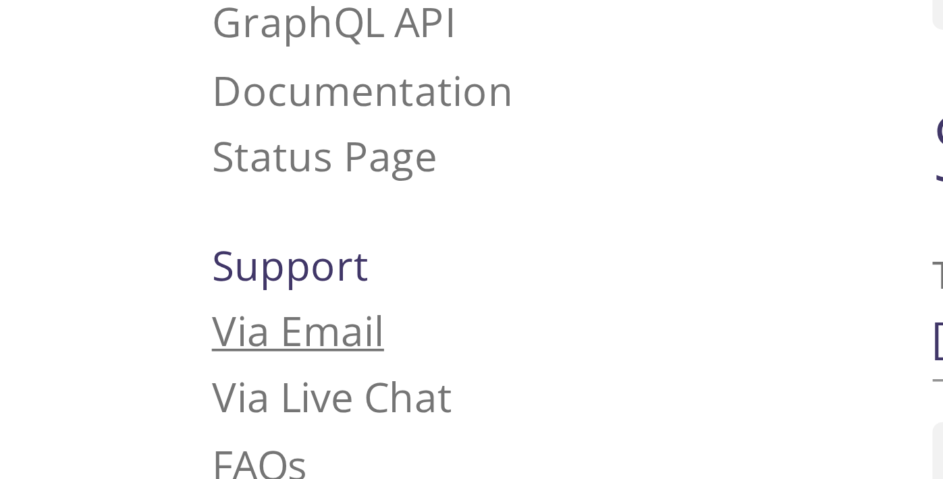
click at [176, 323] on link "Via Email" at bounding box center [171, 322] width 46 height 15
